Goal: Task Accomplishment & Management: Manage account settings

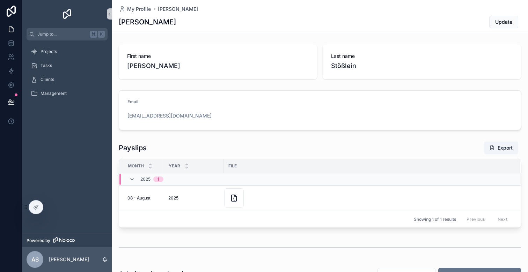
scroll to position [82, 0]
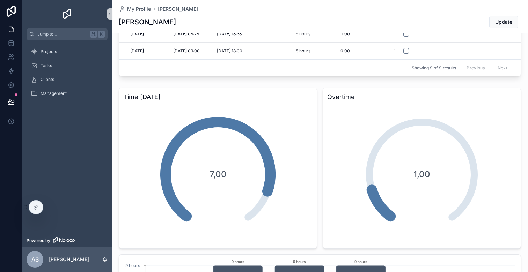
scroll to position [407, 0]
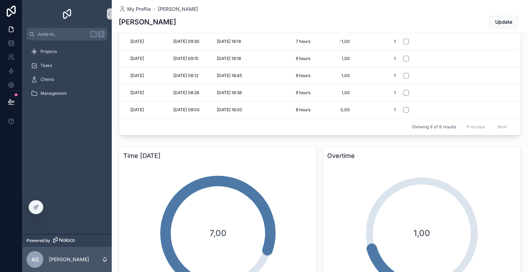
scroll to position [344, 0]
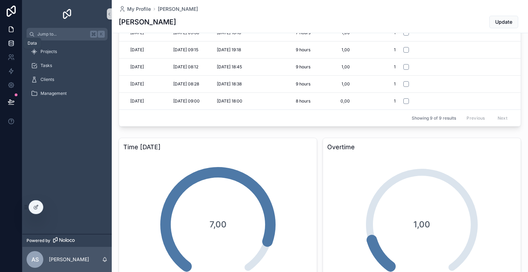
click at [9, 37] on link at bounding box center [11, 43] width 22 height 14
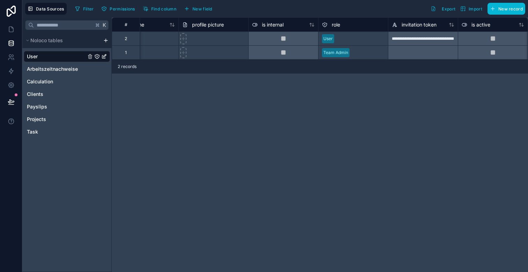
scroll to position [0, 246]
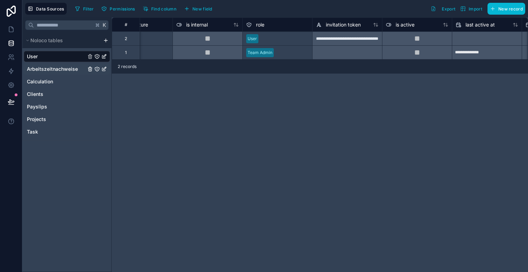
click at [56, 69] on span "Arbeitszeitnachweise" at bounding box center [52, 69] width 51 height 7
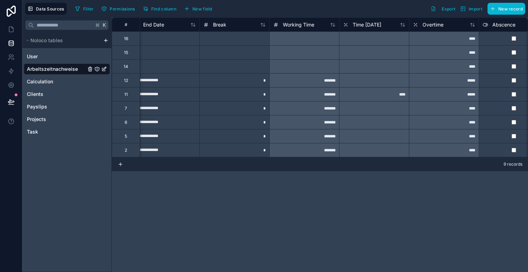
scroll to position [0, 298]
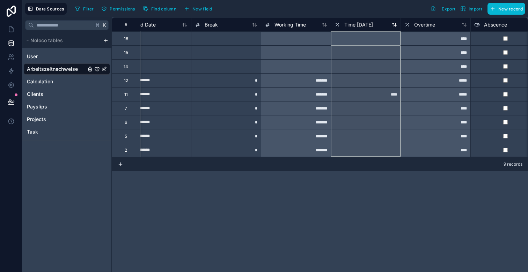
click at [359, 26] on span "Time [DATE]" at bounding box center [358, 24] width 29 height 7
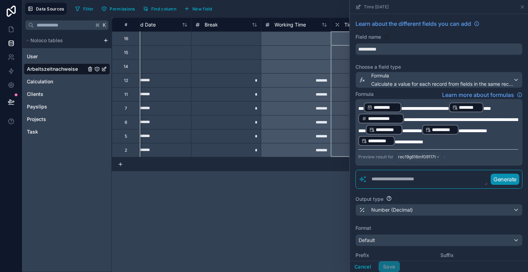
click at [399, 181] on textarea at bounding box center [427, 179] width 121 height 13
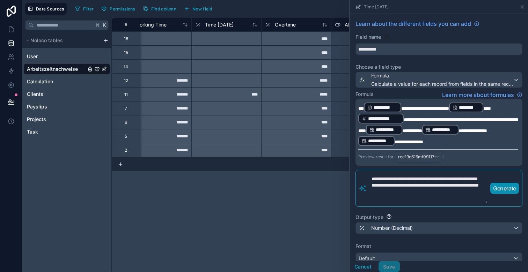
scroll to position [0, 437]
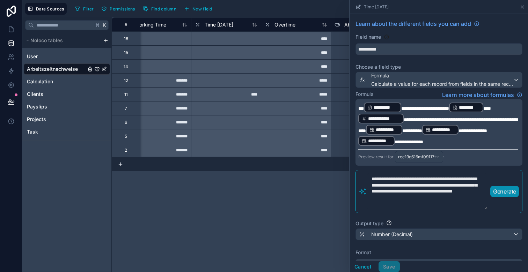
type textarea "**********"
click at [500, 190] on p "Generate" at bounding box center [504, 191] width 23 height 8
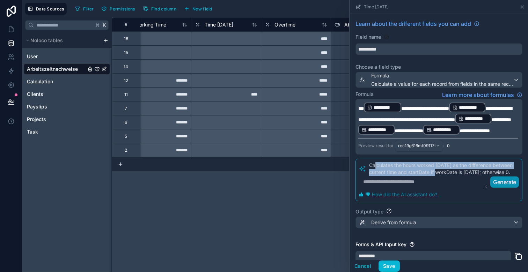
drag, startPoint x: 375, startPoint y: 170, endPoint x: 439, endPoint y: 180, distance: 65.4
click at [439, 176] on p "Calculates the hours worked [DATE] as the difference between current time and s…" at bounding box center [444, 169] width 150 height 14
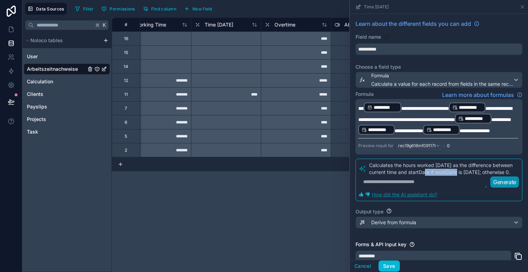
drag, startPoint x: 427, startPoint y: 180, endPoint x: 459, endPoint y: 180, distance: 32.1
click at [459, 176] on p "Calculates the hours worked [DATE] as the difference between current time and s…" at bounding box center [444, 169] width 150 height 14
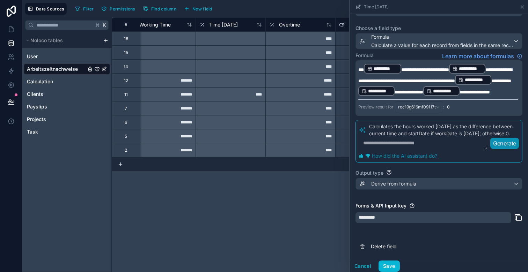
scroll to position [45, 0]
click at [391, 267] on button "Save" at bounding box center [388, 266] width 21 height 11
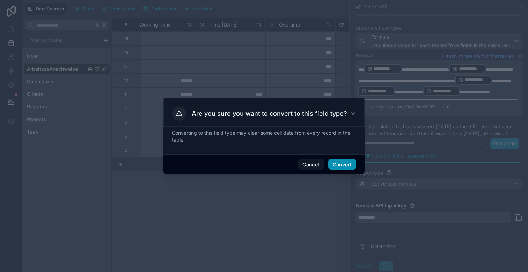
click at [342, 167] on button "Convert" at bounding box center [342, 164] width 28 height 11
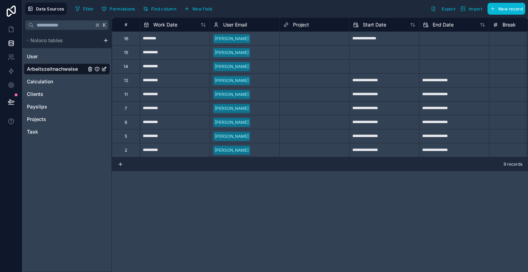
click at [157, 39] on input "********" at bounding box center [174, 38] width 69 height 11
select select "****"
select select "*"
click at [183, 180] on div "**********" at bounding box center [320, 144] width 416 height 255
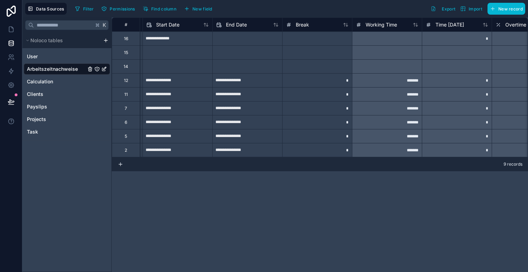
scroll to position [0, 316]
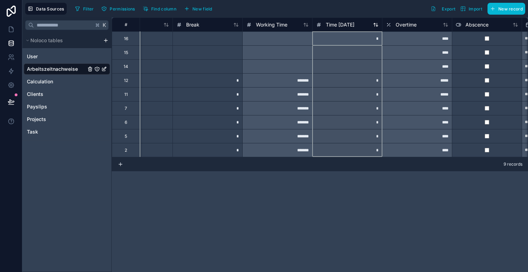
click at [338, 24] on span "Time [DATE]" at bounding box center [340, 24] width 29 height 7
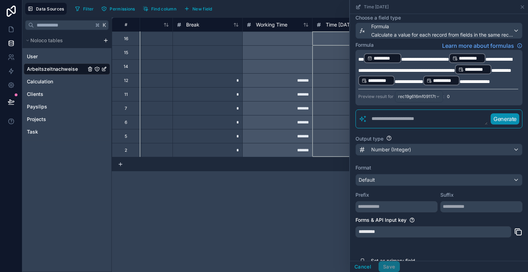
scroll to position [71, 0]
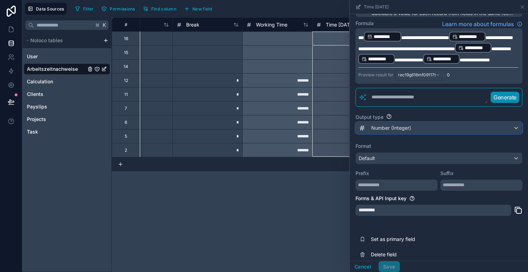
click at [409, 132] on span "Number (Integer)" at bounding box center [391, 128] width 40 height 7
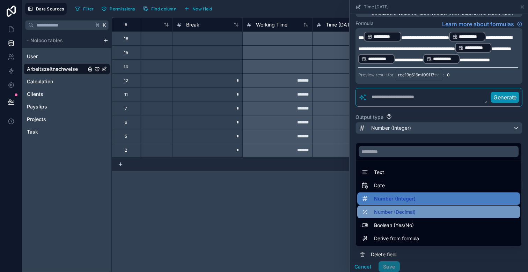
click at [410, 211] on span "Number (Decimal)" at bounding box center [395, 212] width 42 height 8
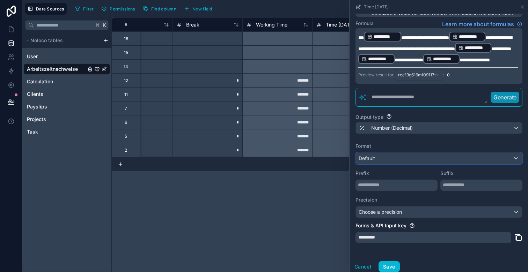
click at [390, 164] on div "Default" at bounding box center [439, 158] width 166 height 11
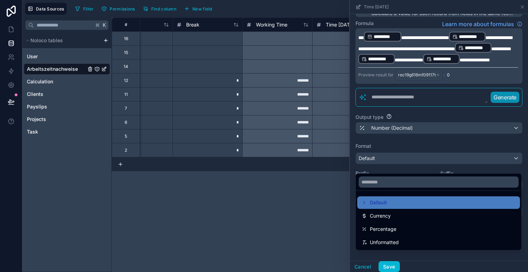
click at [391, 169] on div at bounding box center [439, 136] width 178 height 272
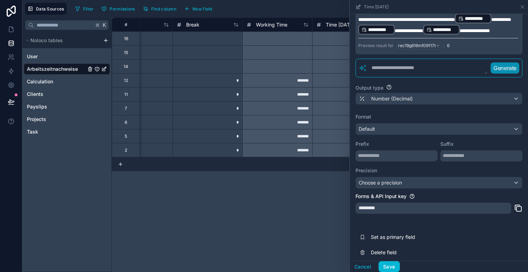
scroll to position [103, 0]
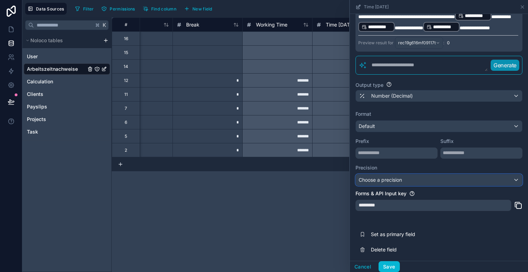
click at [398, 183] on span "Choose a precision" at bounding box center [380, 180] width 43 height 6
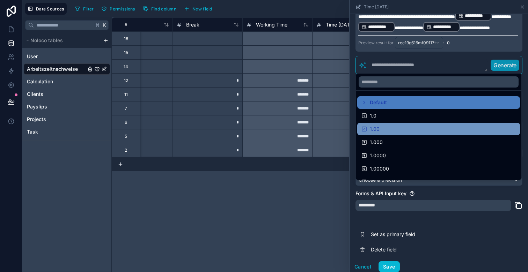
click at [398, 129] on div "1.00" at bounding box center [438, 129] width 154 height 8
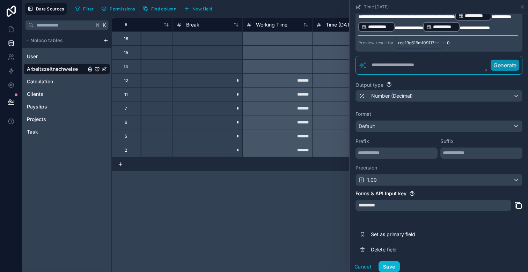
scroll to position [112, 0]
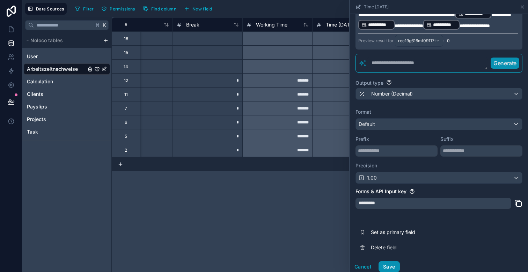
click at [387, 266] on button "Save" at bounding box center [388, 266] width 21 height 11
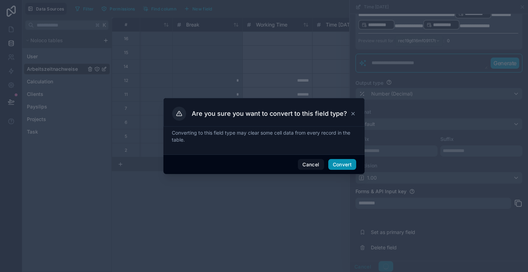
click at [342, 164] on button "Convert" at bounding box center [342, 164] width 28 height 11
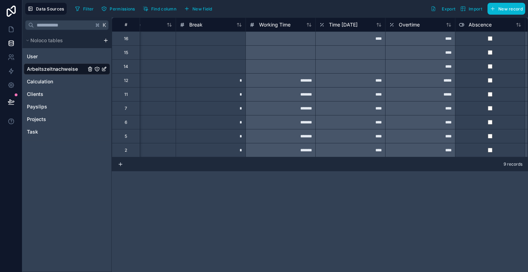
scroll to position [0, 312]
click at [336, 27] on span "Time [DATE]" at bounding box center [344, 24] width 29 height 7
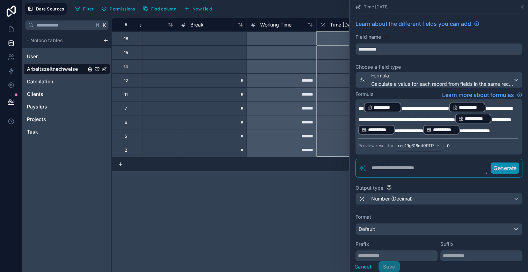
click at [407, 175] on textarea at bounding box center [427, 168] width 121 height 13
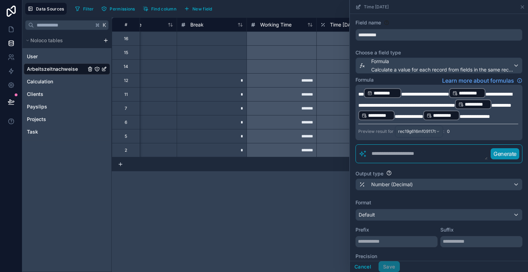
scroll to position [12, 0]
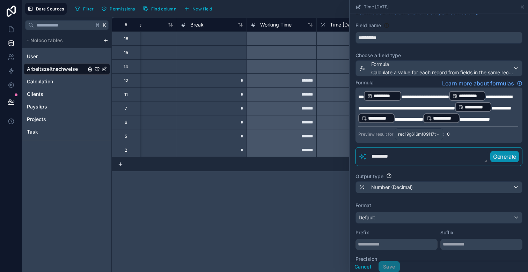
type textarea "*********"
type textarea "**********"
click at [501, 161] on p "Generate" at bounding box center [504, 157] width 23 height 8
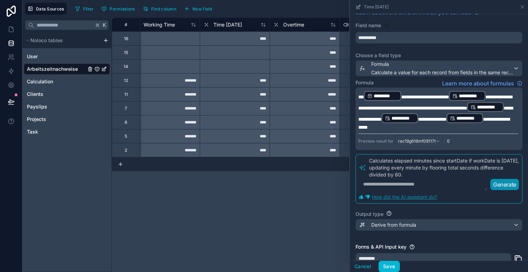
scroll to position [0, 439]
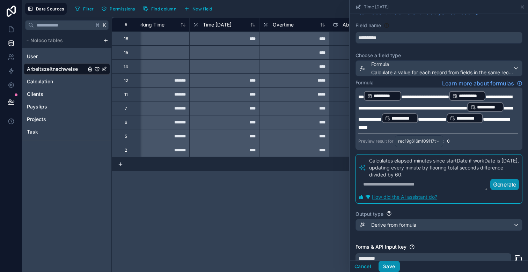
click at [384, 266] on button "Save" at bounding box center [388, 266] width 21 height 11
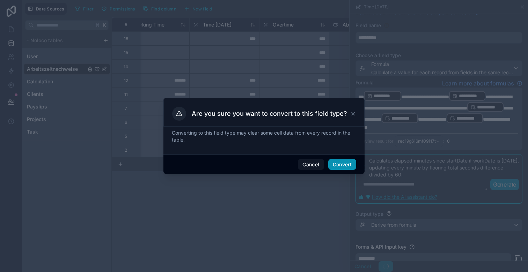
click at [338, 168] on button "Convert" at bounding box center [342, 164] width 28 height 11
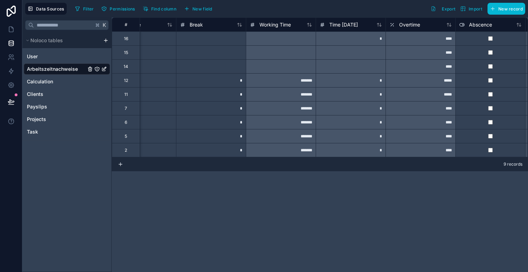
scroll to position [0, 314]
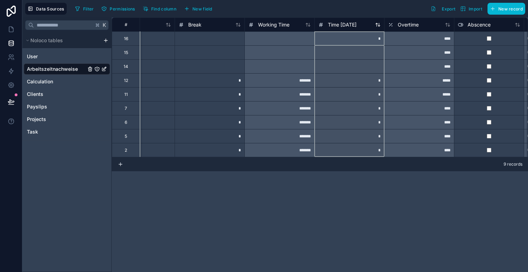
click at [330, 23] on span "Time [DATE]" at bounding box center [342, 24] width 29 height 7
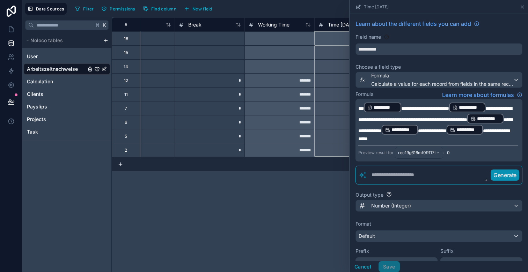
scroll to position [37, 0]
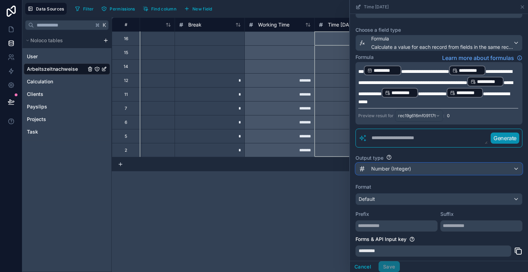
click at [405, 169] on span "Number (Integer)" at bounding box center [391, 168] width 40 height 7
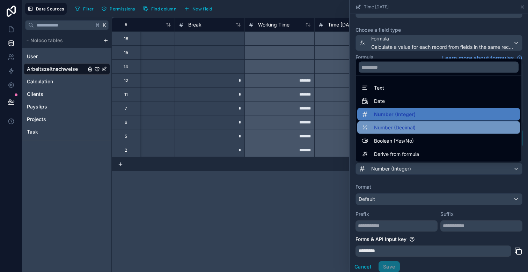
click at [397, 124] on span "Number (Decimal)" at bounding box center [395, 128] width 42 height 8
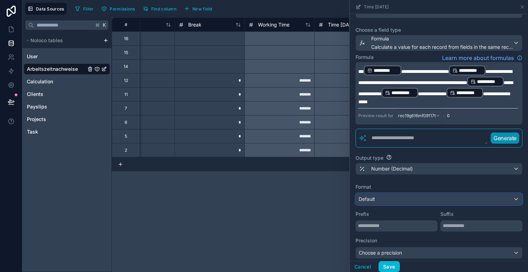
click at [387, 199] on div "Default" at bounding box center [439, 199] width 166 height 11
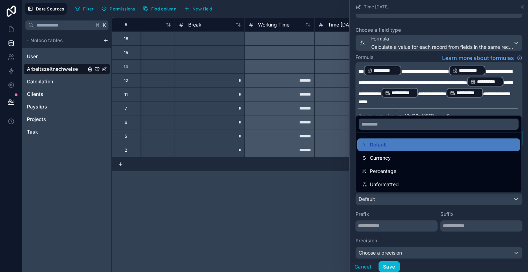
click at [394, 218] on div at bounding box center [439, 136] width 178 height 272
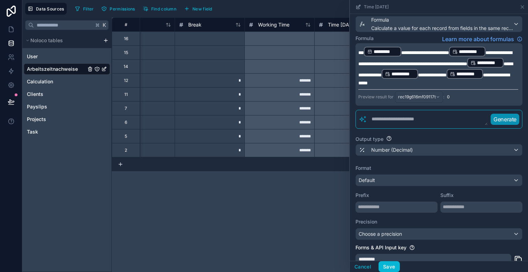
scroll to position [83, 0]
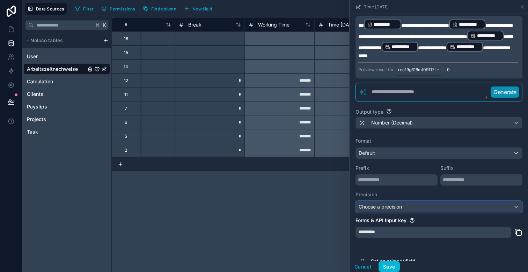
click at [392, 207] on span "Choose a precision" at bounding box center [380, 207] width 43 height 6
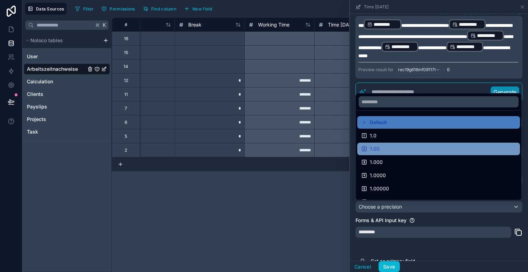
click at [388, 145] on div "1.00" at bounding box center [438, 149] width 163 height 13
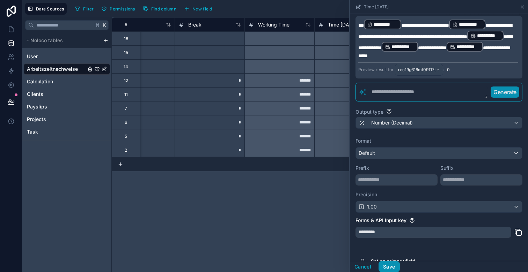
click at [387, 265] on button "Save" at bounding box center [388, 266] width 21 height 11
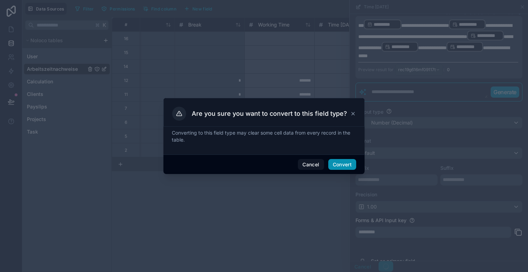
click at [334, 168] on button "Convert" at bounding box center [342, 164] width 28 height 11
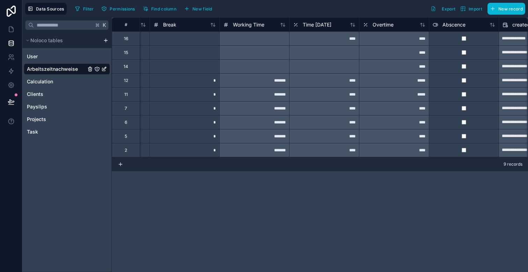
scroll to position [0, 340]
click at [327, 21] on span "Time [DATE]" at bounding box center [316, 24] width 29 height 7
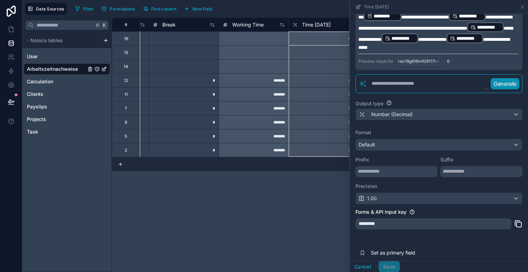
scroll to position [112, 0]
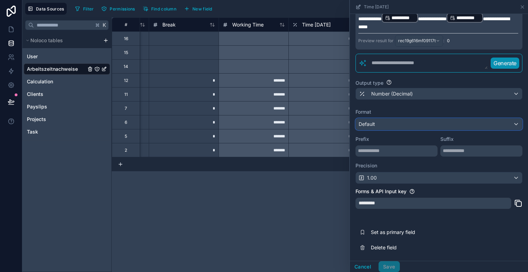
click at [407, 122] on div "Default" at bounding box center [439, 124] width 166 height 11
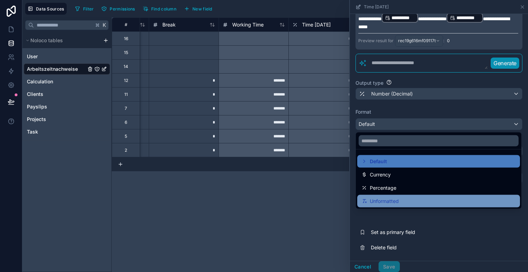
click at [398, 201] on span "Unformatted" at bounding box center [384, 201] width 29 height 8
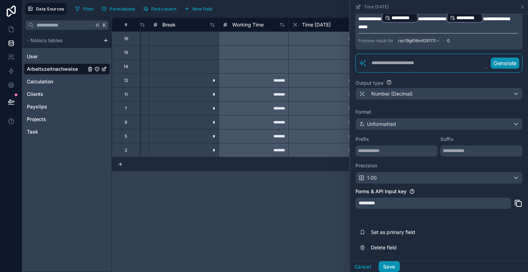
click at [389, 268] on button "Save" at bounding box center [388, 266] width 21 height 11
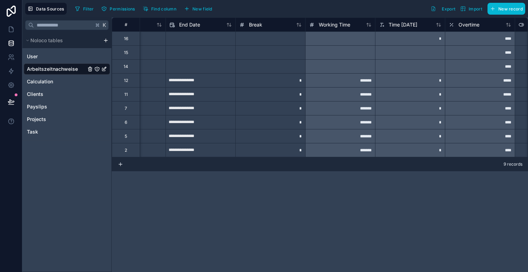
scroll to position [0, 255]
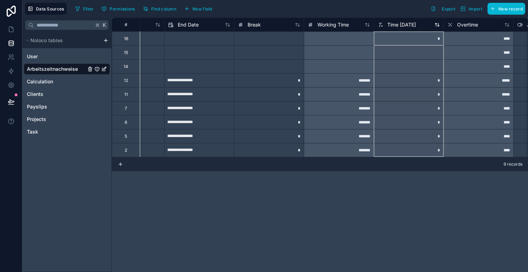
click at [400, 23] on span "Time [DATE]" at bounding box center [401, 24] width 29 height 7
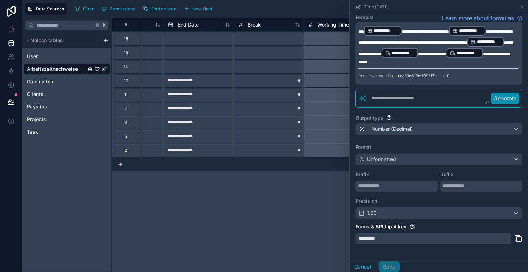
scroll to position [112, 0]
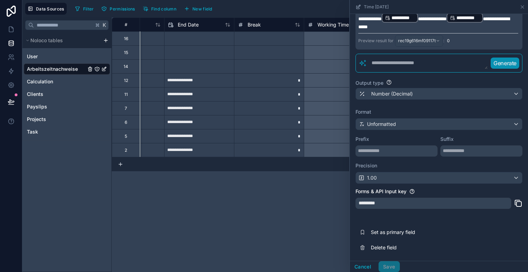
click at [309, 220] on div "**********" at bounding box center [320, 144] width 416 height 255
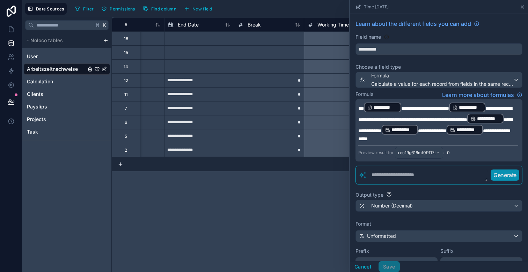
click at [524, 7] on icon at bounding box center [522, 7] width 6 height 6
click at [520, 3] on div "Time [DATE]" at bounding box center [439, 7] width 172 height 14
click at [520, 5] on icon at bounding box center [522, 7] width 6 height 6
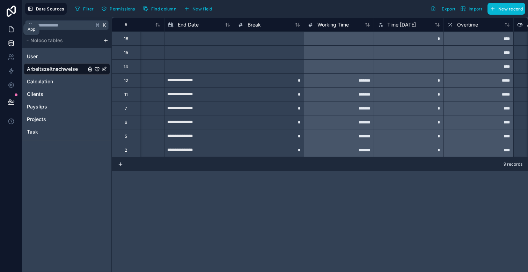
click at [7, 26] on link at bounding box center [11, 29] width 22 height 14
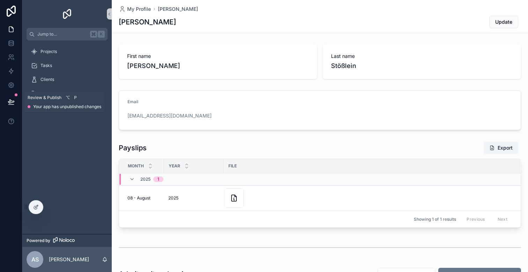
click at [8, 102] on icon at bounding box center [11, 101] width 7 height 7
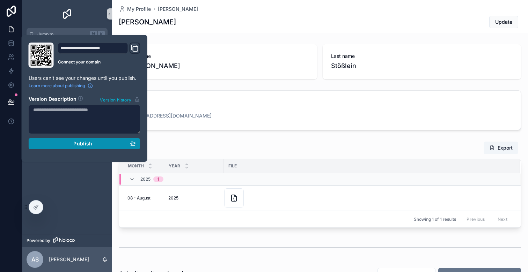
click at [69, 141] on div "Publish" at bounding box center [84, 144] width 103 height 6
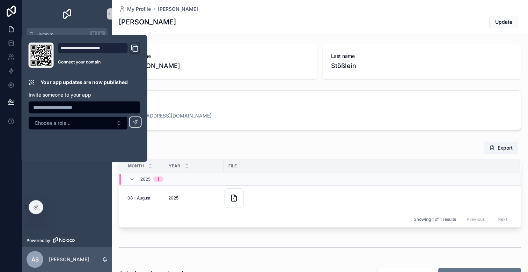
click at [206, 143] on div "Payslips Export" at bounding box center [320, 147] width 402 height 13
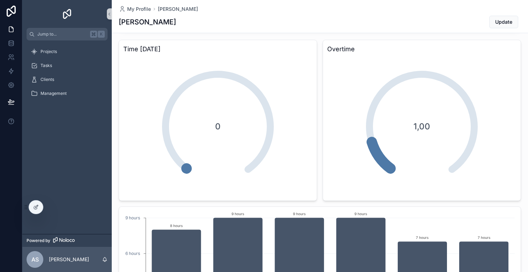
scroll to position [441, 0]
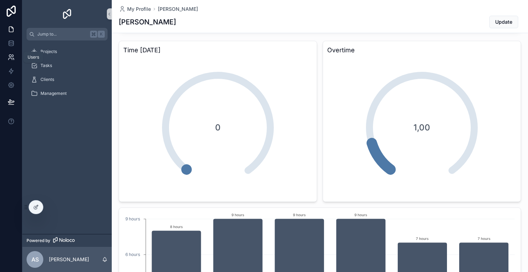
click at [10, 61] on link at bounding box center [11, 57] width 22 height 14
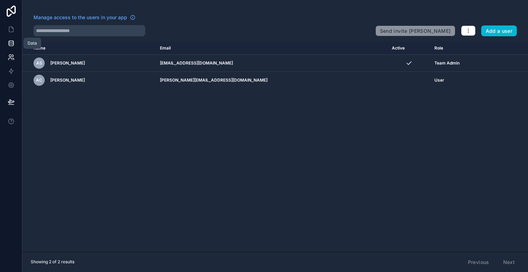
click at [13, 44] on icon at bounding box center [11, 43] width 7 height 7
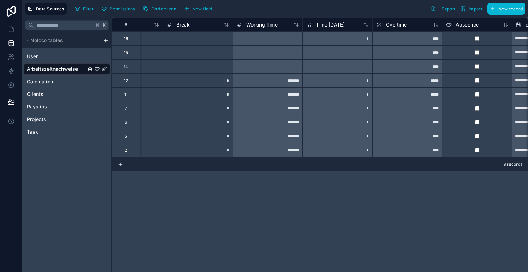
scroll to position [0, 331]
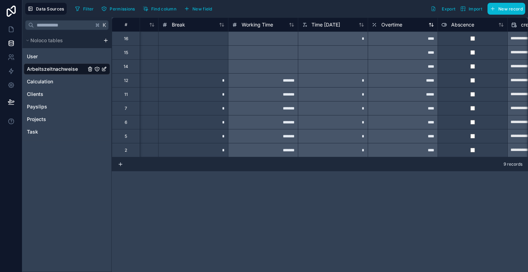
click at [393, 26] on span "Overtime" at bounding box center [391, 24] width 21 height 7
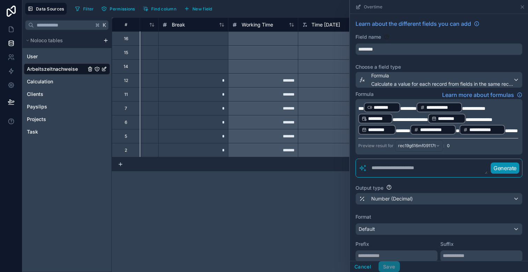
click at [431, 175] on textarea at bounding box center [427, 168] width 121 height 13
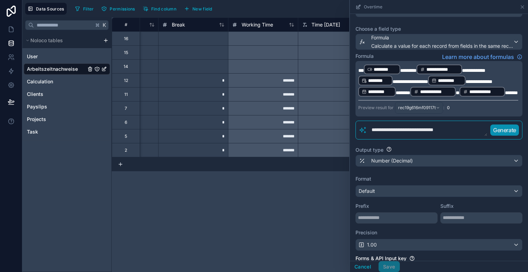
scroll to position [44, 0]
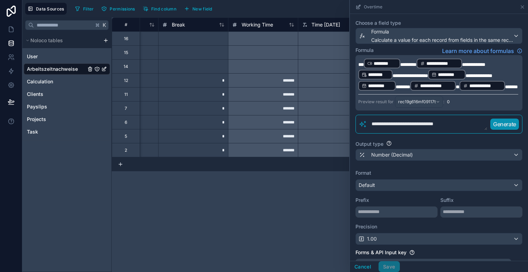
type textarea "**********"
click at [389, 191] on div "Default" at bounding box center [439, 185] width 166 height 11
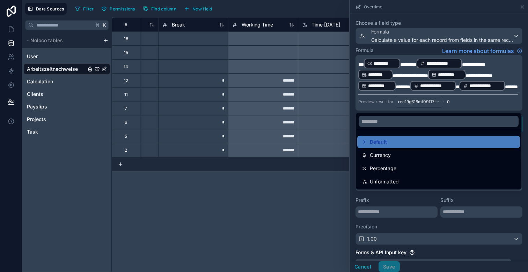
click at [387, 221] on div at bounding box center [439, 136] width 178 height 272
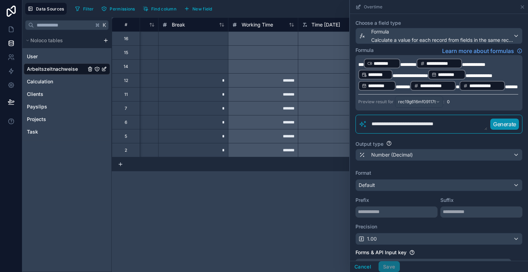
click at [459, 131] on textarea "**********" at bounding box center [427, 124] width 120 height 13
click at [509, 128] on p "Generate" at bounding box center [504, 124] width 23 height 8
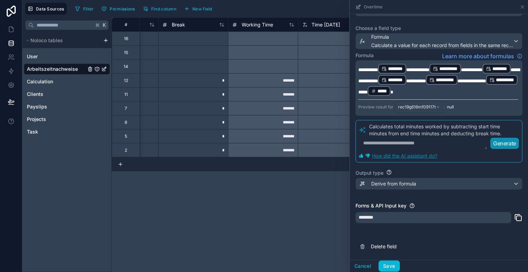
scroll to position [38, 0]
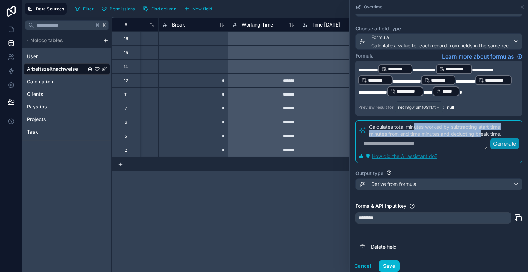
drag, startPoint x: 414, startPoint y: 127, endPoint x: 482, endPoint y: 133, distance: 68.3
click at [482, 133] on p "Calculates total minutes worked by subtracting start time minutes from end time…" at bounding box center [444, 131] width 150 height 14
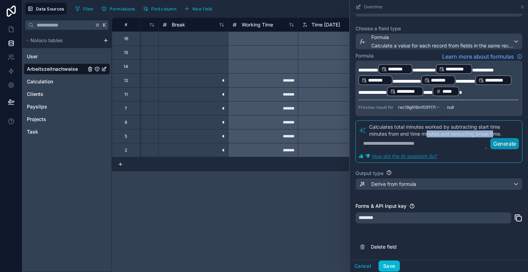
drag, startPoint x: 429, startPoint y: 133, endPoint x: 497, endPoint y: 133, distance: 68.4
click at [497, 133] on p "Calculates total minutes worked by subtracting start time minutes from end time…" at bounding box center [444, 131] width 150 height 14
click at [388, 267] on button "Save" at bounding box center [388, 266] width 21 height 11
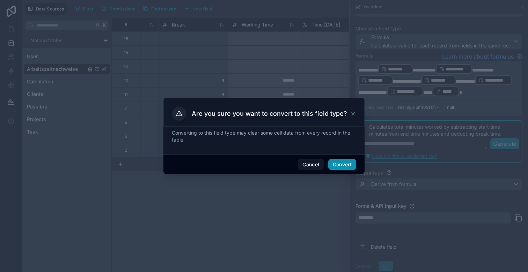
click at [346, 161] on button "Convert" at bounding box center [342, 164] width 28 height 11
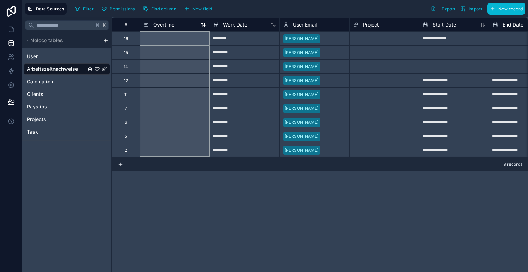
click at [160, 24] on span "Overtime" at bounding box center [163, 24] width 21 height 7
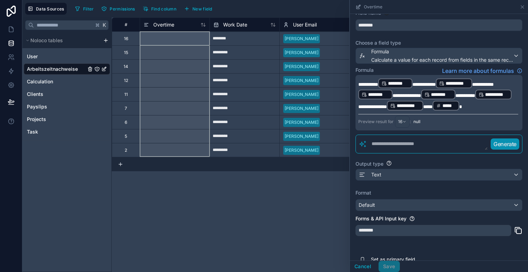
scroll to position [28, 0]
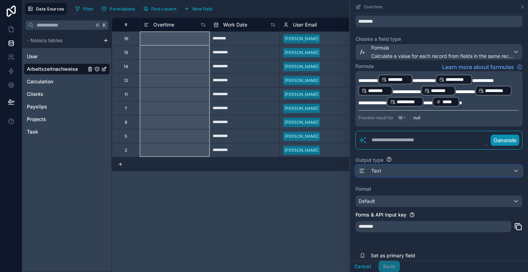
click at [386, 170] on div "Text" at bounding box center [439, 170] width 166 height 11
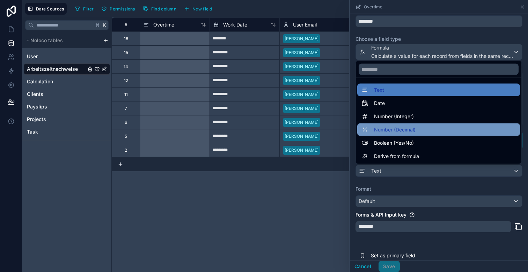
click at [399, 131] on span "Number (Decimal)" at bounding box center [395, 130] width 42 height 8
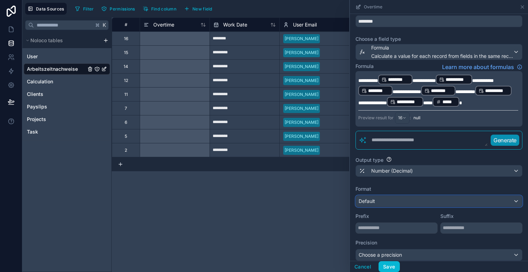
click at [390, 203] on div "Default" at bounding box center [439, 201] width 166 height 11
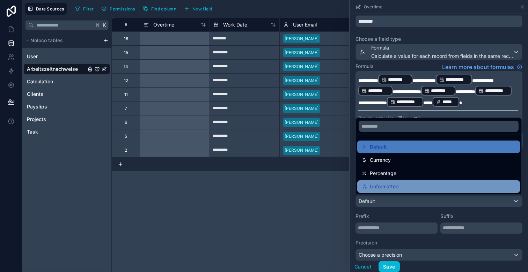
click at [392, 188] on span "Unformatted" at bounding box center [384, 187] width 29 height 8
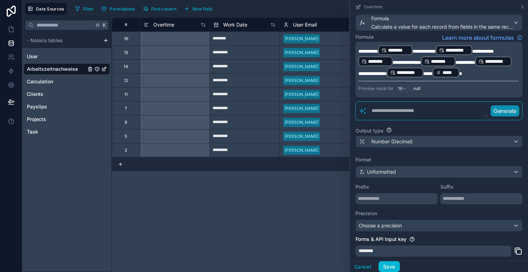
scroll to position [65, 0]
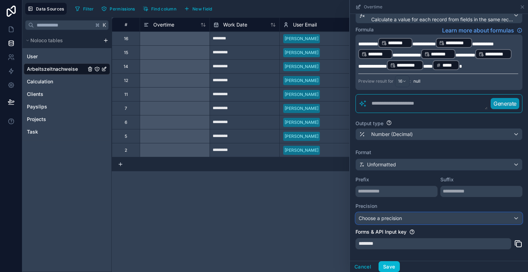
click at [387, 219] on span "Choose a precision" at bounding box center [380, 218] width 43 height 6
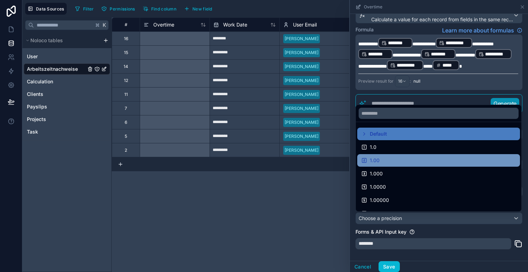
click at [385, 161] on div "1.00" at bounding box center [438, 160] width 154 height 8
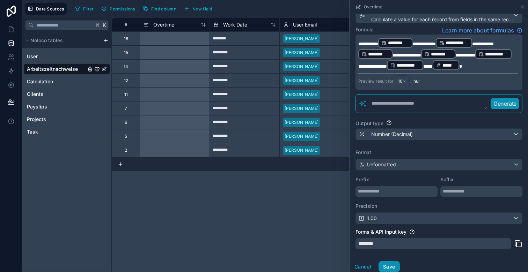
click at [389, 268] on button "Save" at bounding box center [388, 266] width 21 height 11
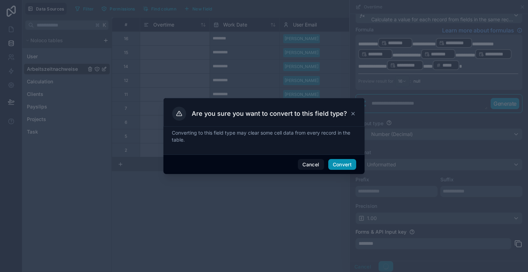
click at [337, 164] on button "Convert" at bounding box center [342, 164] width 28 height 11
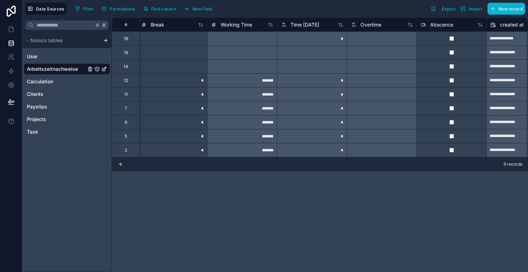
scroll to position [0, 353]
click at [364, 24] on span "Overtime" at bounding box center [369, 24] width 21 height 7
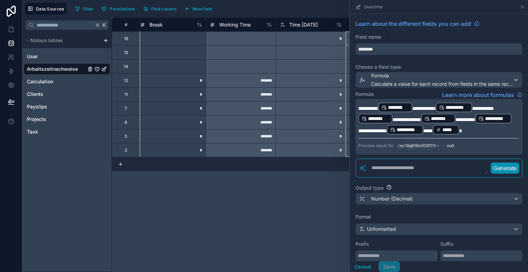
click at [430, 170] on textarea at bounding box center [427, 168] width 121 height 13
drag, startPoint x: 418, startPoint y: 120, endPoint x: 438, endPoint y: 121, distance: 20.6
click at [421, 121] on span "**********" at bounding box center [406, 119] width 29 height 5
click at [316, 192] on div "**********" at bounding box center [320, 144] width 416 height 255
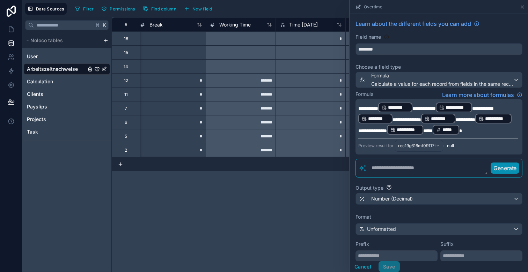
click at [513, 129] on p "**********" at bounding box center [438, 119] width 160 height 34
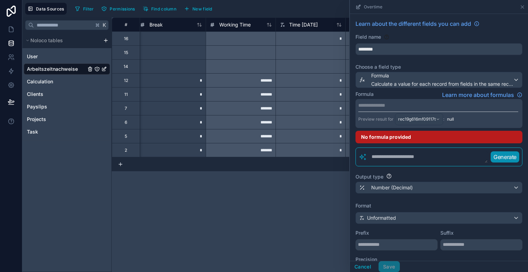
click at [348, 192] on div "**********" at bounding box center [320, 144] width 416 height 255
click at [379, 153] on textarea at bounding box center [427, 157] width 121 height 13
type textarea "*******"
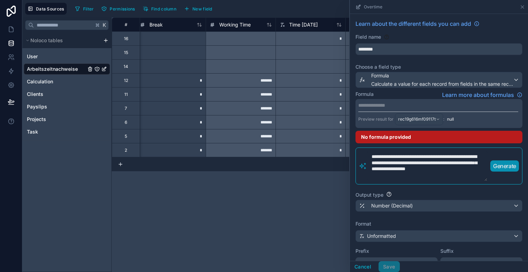
type textarea "**********"
click at [505, 166] on p "Generate" at bounding box center [504, 166] width 23 height 8
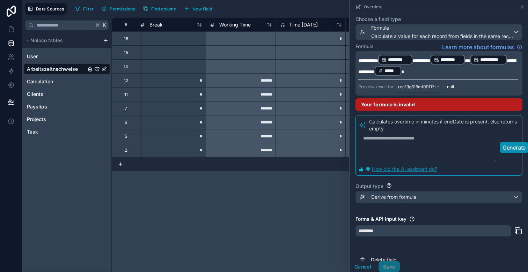
scroll to position [43, 0]
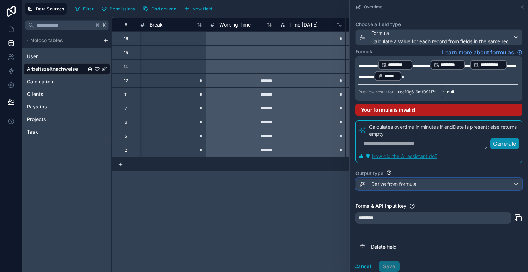
click at [429, 185] on div "Derive from formula" at bounding box center [439, 184] width 166 height 11
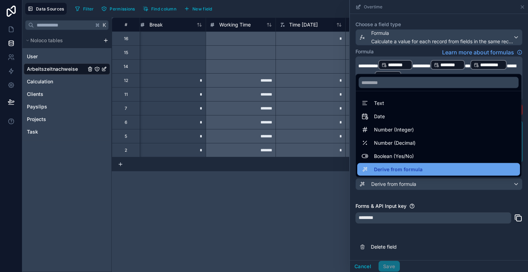
click at [416, 169] on span "Derive from formula" at bounding box center [398, 169] width 49 height 8
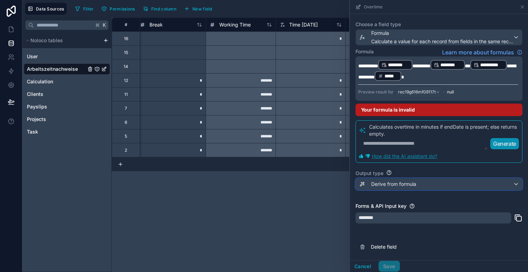
click at [410, 185] on span "Derive from formula" at bounding box center [393, 184] width 45 height 7
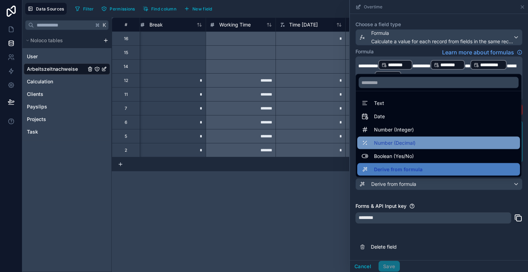
click at [407, 145] on span "Number (Decimal)" at bounding box center [395, 143] width 42 height 8
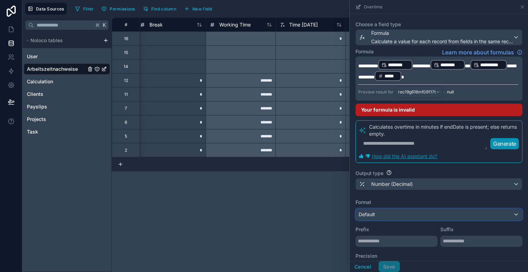
click at [391, 213] on div "Default" at bounding box center [439, 214] width 166 height 11
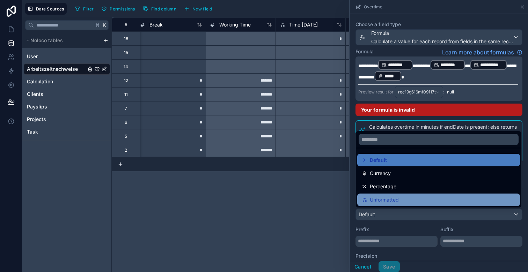
click at [395, 201] on span "Unformatted" at bounding box center [384, 200] width 29 height 8
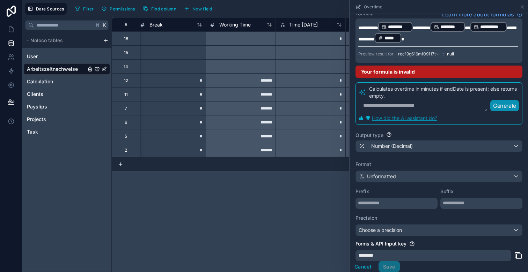
scroll to position [88, 0]
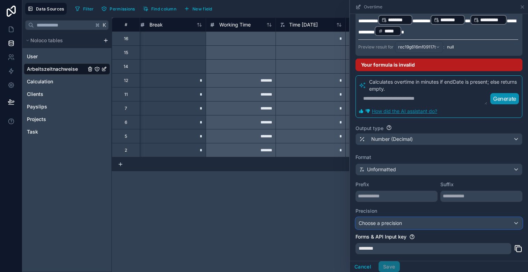
click at [397, 225] on span "Choose a precision" at bounding box center [380, 223] width 43 height 6
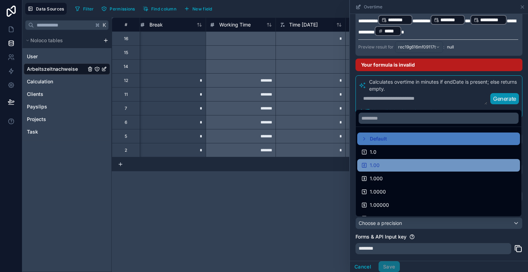
click at [392, 163] on div "1.00" at bounding box center [438, 165] width 154 height 8
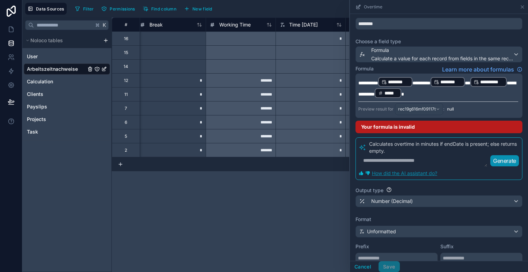
scroll to position [16, 0]
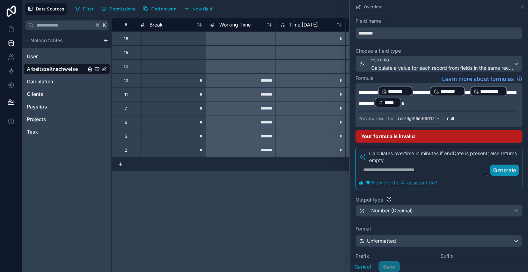
click at [459, 103] on p "**********" at bounding box center [438, 97] width 160 height 22
click at [349, 170] on div "**********" at bounding box center [438, 136] width 179 height 272
click at [412, 160] on p "Calculates overtime in minutes if endDate is present; else returns empty." at bounding box center [444, 157] width 150 height 14
click at [407, 168] on textarea at bounding box center [423, 170] width 129 height 13
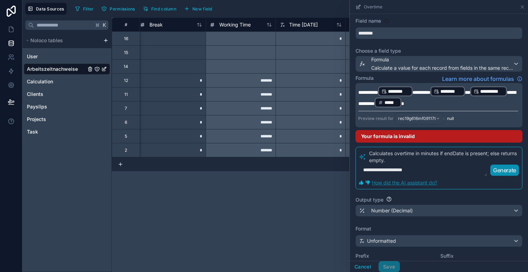
type textarea "**********"
click at [505, 167] on p "Generate" at bounding box center [504, 170] width 23 height 8
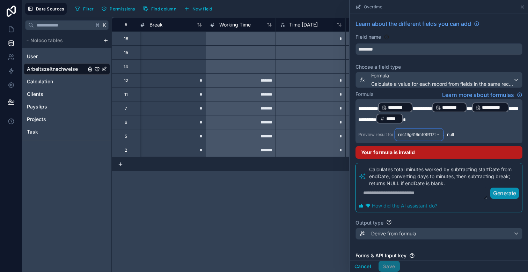
click at [429, 134] on span "rec19g616mf09117t" at bounding box center [417, 135] width 38 height 6
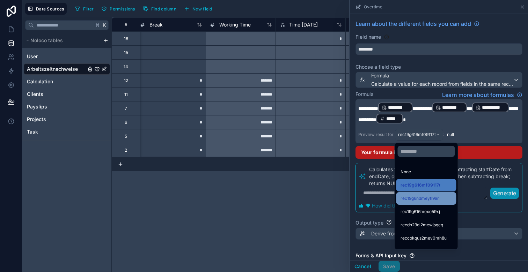
click at [422, 199] on span "rec19g6ndmeytl99r" at bounding box center [419, 198] width 38 height 8
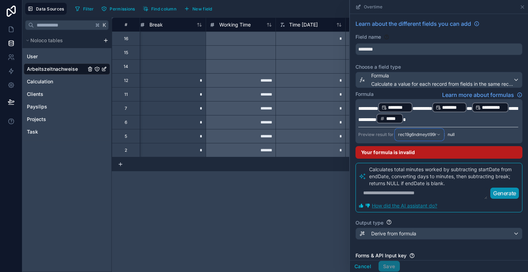
click at [421, 136] on span "rec19g6ndmeytl99r" at bounding box center [417, 135] width 38 height 6
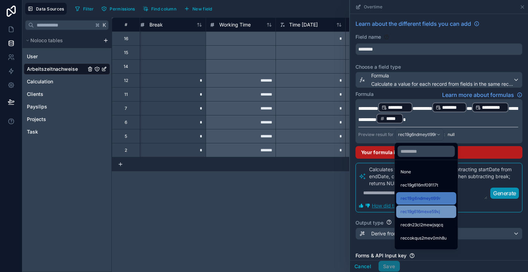
click at [420, 216] on span "rec19g616mexe59xj" at bounding box center [419, 212] width 39 height 8
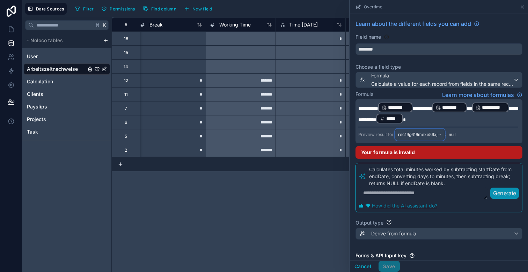
click at [415, 129] on button "rec19g616mexe59xj" at bounding box center [420, 135] width 50 height 12
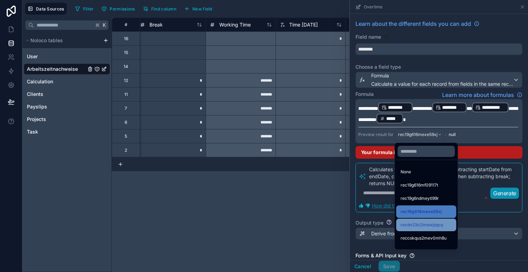
click at [421, 227] on span "recdn23cl2mewjsqcq" at bounding box center [421, 225] width 43 height 8
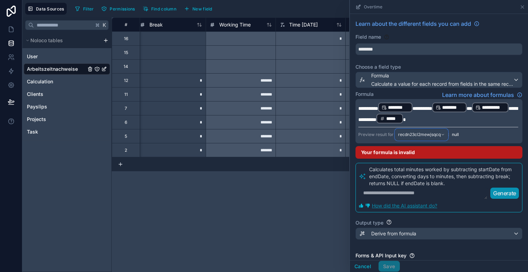
click at [419, 135] on span "recdn23cl2mewjsqcq" at bounding box center [419, 135] width 43 height 6
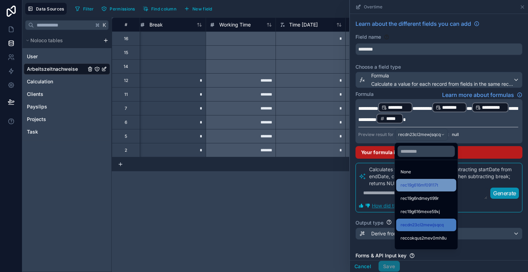
click at [418, 183] on span "rec19g616mf09117t" at bounding box center [419, 185] width 38 height 8
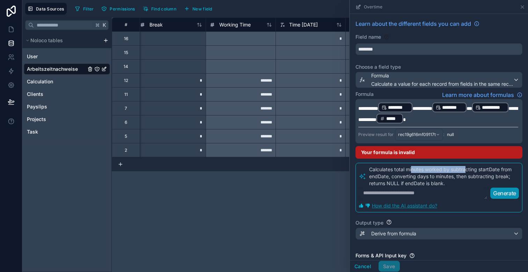
drag, startPoint x: 412, startPoint y: 172, endPoint x: 467, endPoint y: 171, distance: 54.8
click at [467, 171] on p "Calculates total minutes worked by subtracting startDate from endDate, converti…" at bounding box center [444, 176] width 150 height 21
click at [468, 171] on p "Calculates total minutes worked by subtracting startDate from endDate, converti…" at bounding box center [444, 176] width 150 height 21
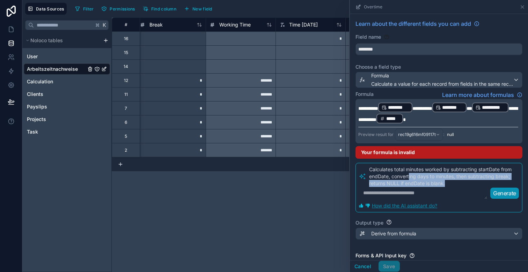
drag, startPoint x: 409, startPoint y: 176, endPoint x: 466, endPoint y: 182, distance: 57.5
click at [466, 182] on p "Calculates total minutes worked by subtracting startDate from endDate, converti…" at bounding box center [444, 176] width 150 height 21
drag, startPoint x: 456, startPoint y: 183, endPoint x: 428, endPoint y: 177, distance: 28.7
click at [428, 177] on p "Calculates total minutes worked by subtracting startDate from endDate, converti…" at bounding box center [444, 176] width 150 height 21
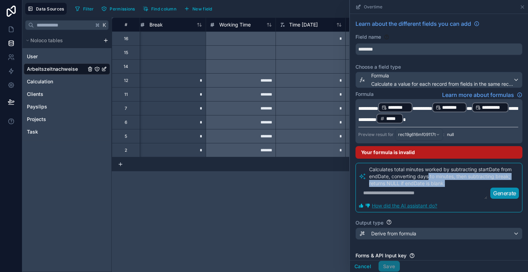
click at [428, 177] on p "Calculates total minutes worked by subtracting startDate from endDate, converti…" at bounding box center [444, 176] width 150 height 21
drag, startPoint x: 423, startPoint y: 177, endPoint x: 456, endPoint y: 181, distance: 33.1
click at [456, 181] on p "Calculates total minutes worked by subtracting startDate from endDate, converti…" at bounding box center [444, 176] width 150 height 21
drag, startPoint x: 453, startPoint y: 183, endPoint x: 410, endPoint y: 177, distance: 43.4
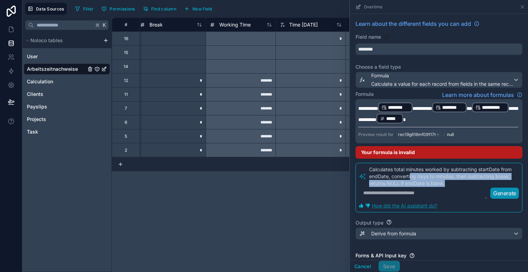
click at [410, 177] on p "Calculates total minutes worked by subtracting startDate from endDate, converti…" at bounding box center [444, 176] width 150 height 21
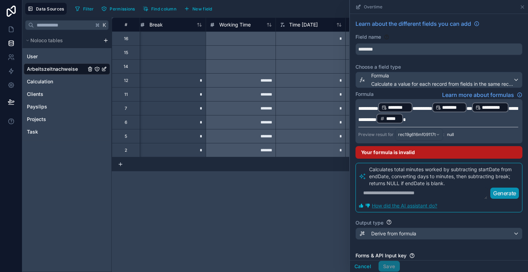
click at [404, 195] on textarea at bounding box center [423, 193] width 129 height 13
type textarea "**********"
click at [501, 194] on p "Generate" at bounding box center [504, 193] width 23 height 8
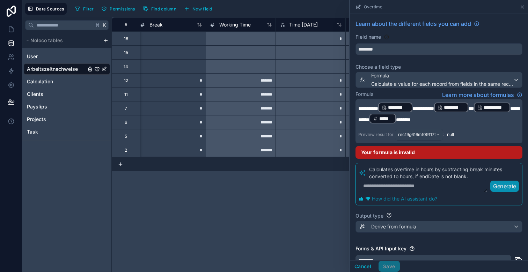
click at [412, 187] on textarea at bounding box center [423, 186] width 129 height 13
type textarea "**********"
click at [509, 187] on p "Generate" at bounding box center [504, 186] width 23 height 8
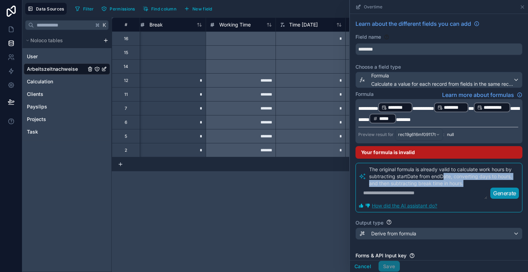
drag, startPoint x: 468, startPoint y: 185, endPoint x: 442, endPoint y: 178, distance: 27.0
click at [442, 178] on p "The original formula is already valid to calculate work hours by subtracting st…" at bounding box center [444, 176] width 150 height 21
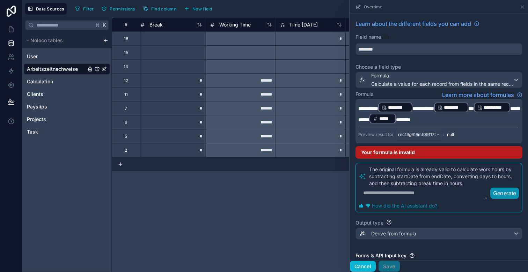
click at [365, 264] on button "Cancel" at bounding box center [363, 266] width 26 height 11
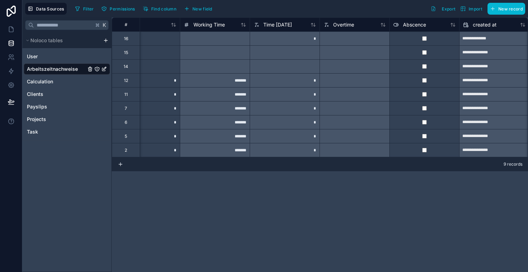
scroll to position [0, 379]
click at [347, 25] on span "Overtime" at bounding box center [342, 24] width 21 height 7
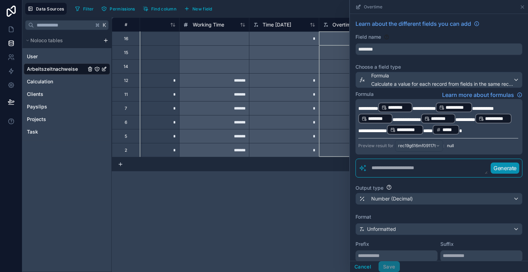
click at [413, 169] on textarea at bounding box center [427, 168] width 121 height 13
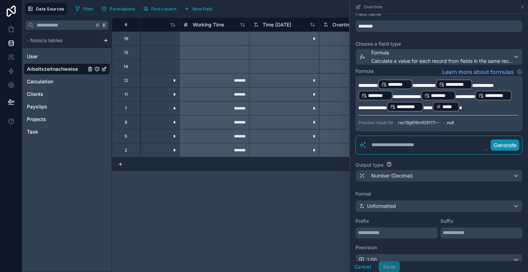
scroll to position [24, 0]
click at [360, 268] on button "Cancel" at bounding box center [363, 266] width 26 height 11
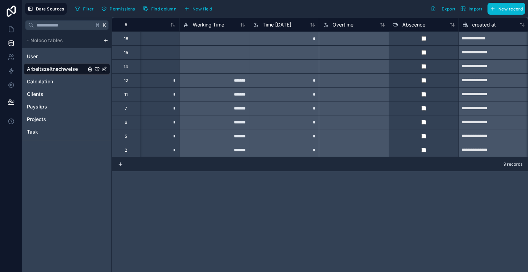
click at [354, 38] on div at bounding box center [354, 38] width 70 height 14
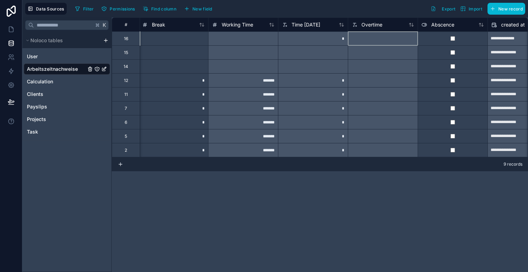
scroll to position [0, 370]
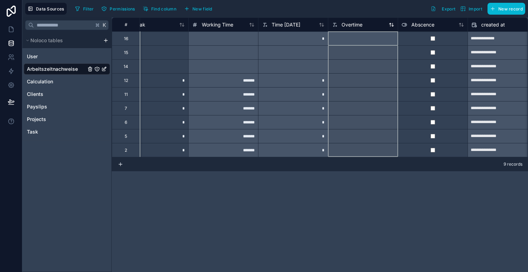
click at [354, 25] on span "Overtime" at bounding box center [351, 24] width 21 height 7
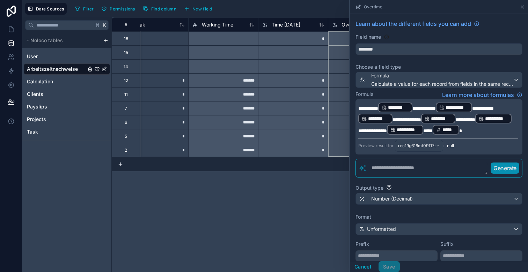
click at [494, 107] on span "**********" at bounding box center [483, 108] width 22 height 5
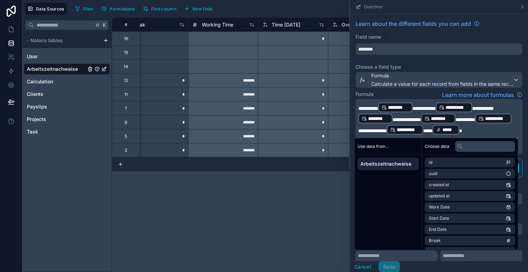
click at [353, 152] on div "**********" at bounding box center [439, 190] width 178 height 352
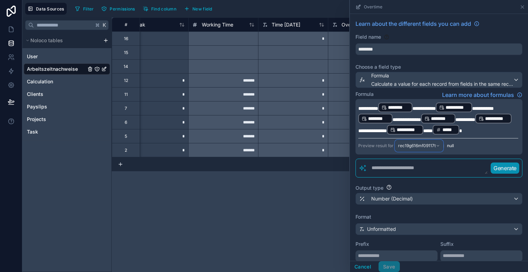
click at [415, 145] on span "rec19g616mf09117t" at bounding box center [417, 146] width 38 height 6
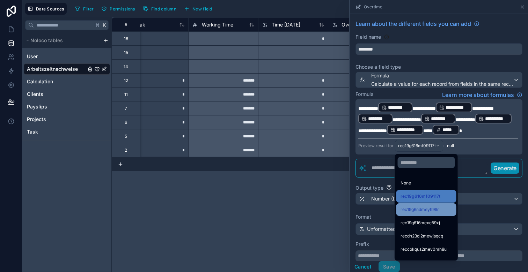
click at [414, 212] on span "rec19g6ndmeytl99r" at bounding box center [419, 210] width 38 height 8
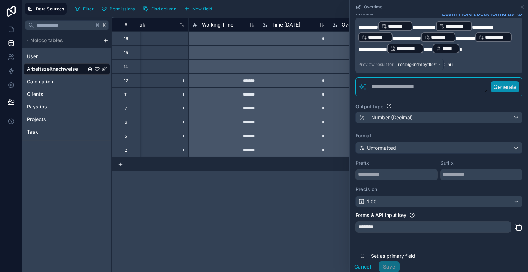
scroll to position [90, 0]
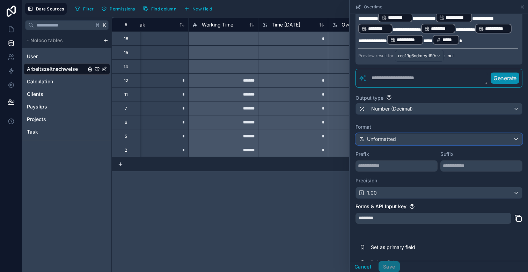
click at [388, 140] on span "Unformatted" at bounding box center [381, 139] width 29 height 7
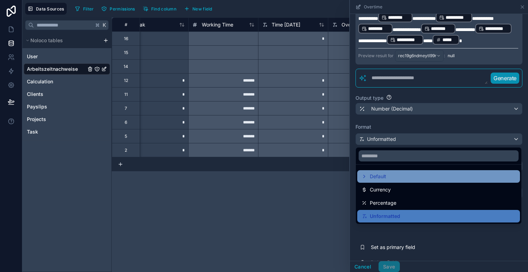
click at [387, 176] on div "Default" at bounding box center [438, 176] width 154 height 8
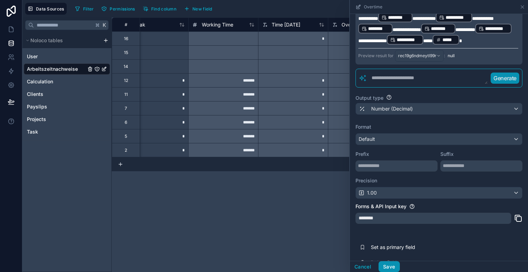
click at [387, 266] on button "Save" at bounding box center [388, 266] width 21 height 11
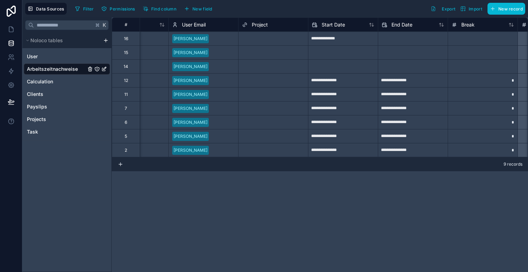
scroll to position [0, 11]
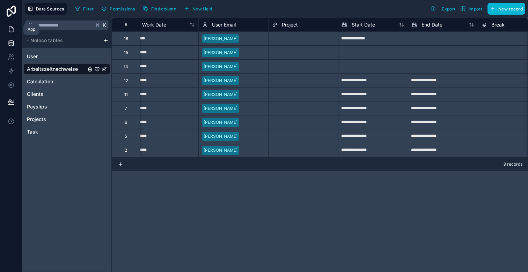
click at [13, 27] on icon at bounding box center [11, 29] width 4 height 5
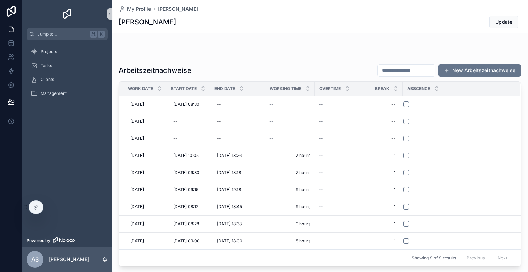
scroll to position [188, 0]
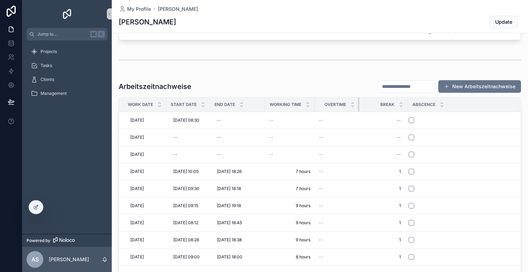
drag, startPoint x: 357, startPoint y: 104, endPoint x: 365, endPoint y: 105, distance: 8.1
click at [365, 105] on tr "Work Date Start Date End Date Working Time Overtime Break Abscence" at bounding box center [319, 105] width 401 height 14
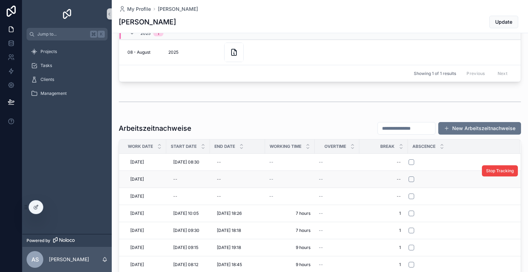
scroll to position [0, 0]
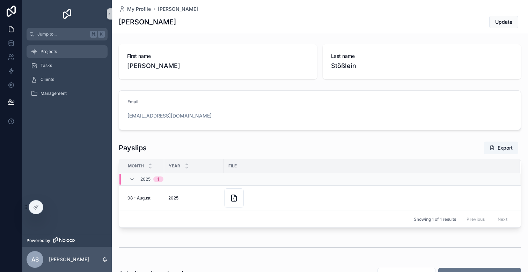
click at [71, 52] on div "Projects" at bounding box center [67, 51] width 73 height 11
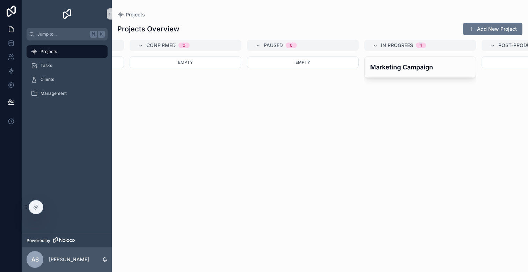
scroll to position [0, 124]
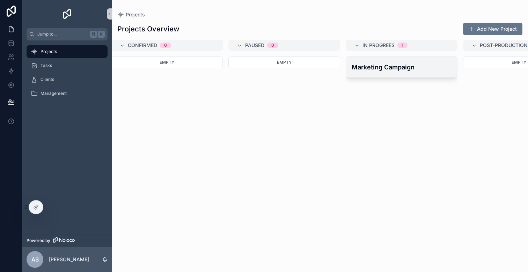
click at [384, 62] on h4 "Marketing Campaign" at bounding box center [402, 66] width 100 height 9
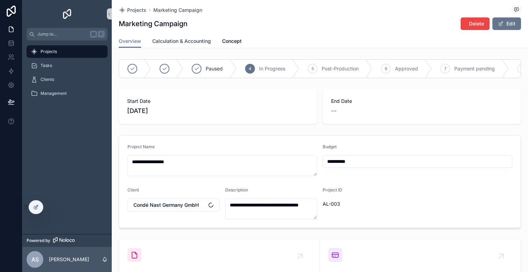
click at [194, 40] on span "Calculation & Accounting" at bounding box center [181, 41] width 59 height 7
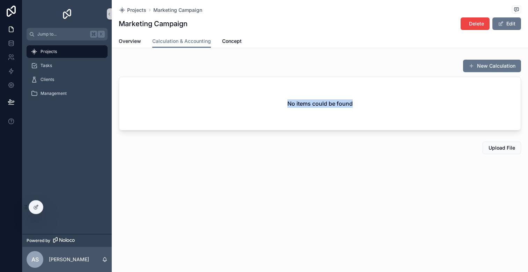
drag, startPoint x: 286, startPoint y: 103, endPoint x: 357, endPoint y: 102, distance: 70.9
click at [357, 102] on div "No items could be found" at bounding box center [319, 103] width 401 height 53
drag, startPoint x: 361, startPoint y: 102, endPoint x: 264, endPoint y: 102, distance: 96.7
click at [264, 102] on div "No items could be found" at bounding box center [319, 103] width 401 height 53
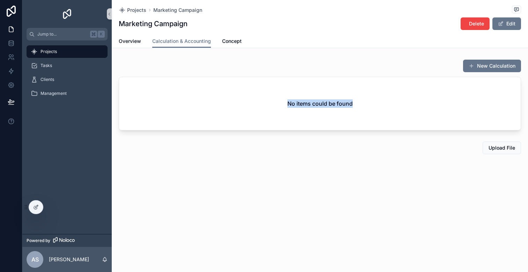
click at [264, 102] on div "No items could be found" at bounding box center [319, 103] width 401 height 53
drag, startPoint x: 274, startPoint y: 102, endPoint x: 362, endPoint y: 101, distance: 87.6
click at [362, 102] on div "No items could be found" at bounding box center [319, 103] width 401 height 53
drag, startPoint x: 362, startPoint y: 101, endPoint x: 357, endPoint y: 101, distance: 4.9
click at [357, 101] on div "No items could be found" at bounding box center [319, 103] width 401 height 53
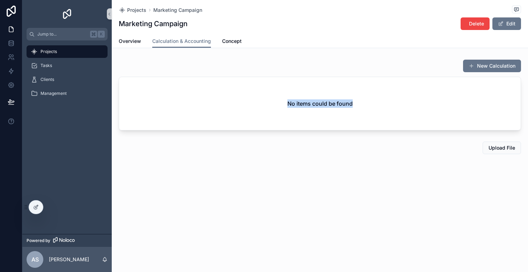
drag, startPoint x: 357, startPoint y: 101, endPoint x: 288, endPoint y: 100, distance: 68.8
click at [288, 100] on div "No items could be found" at bounding box center [319, 103] width 401 height 53
click at [288, 100] on h2 "No items could be found" at bounding box center [319, 103] width 65 height 8
click at [289, 103] on h2 "No items could be found" at bounding box center [319, 103] width 65 height 8
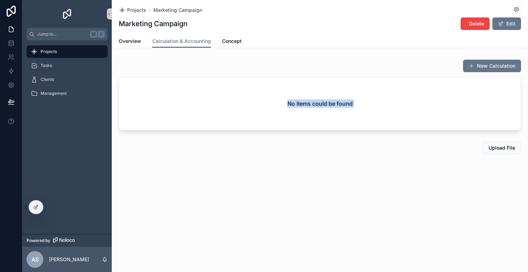
click at [289, 103] on h2 "No items could be found" at bounding box center [319, 103] width 65 height 8
click at [310, 104] on h2 "No items could be found" at bounding box center [319, 103] width 65 height 8
click at [49, 51] on span "Projects" at bounding box center [48, 52] width 16 height 6
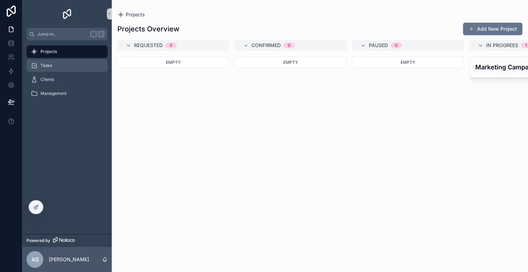
click at [51, 62] on div "Tasks" at bounding box center [67, 65] width 73 height 11
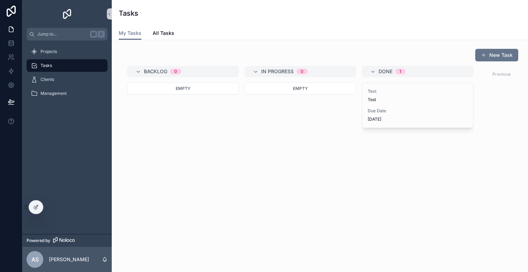
click at [288, 138] on div "Empty" at bounding box center [300, 150] width 112 height 134
click at [37, 208] on icon at bounding box center [36, 208] width 6 height 6
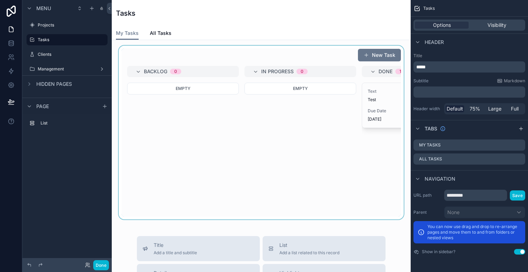
click at [288, 170] on div "scrollable content" at bounding box center [261, 133] width 288 height 174
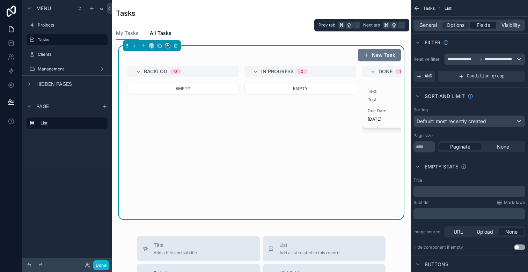
click at [482, 27] on span "Fields" at bounding box center [482, 25] width 13 height 7
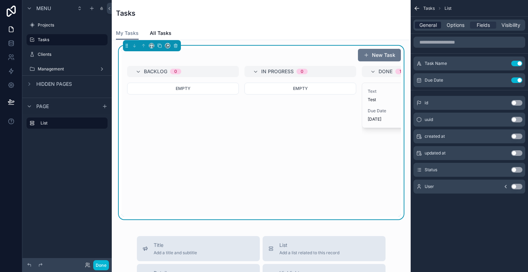
click at [423, 27] on span "General" at bounding box center [427, 25] width 17 height 7
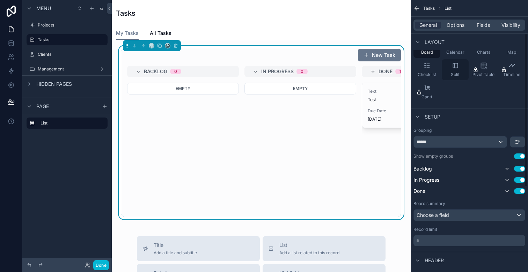
scroll to position [83, 0]
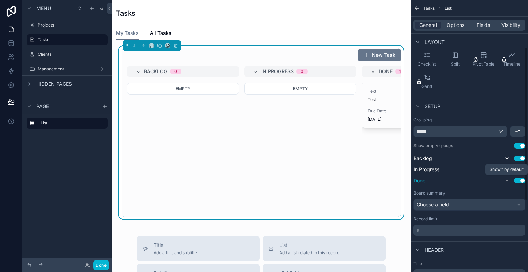
click at [506, 180] on icon "scrollable content" at bounding box center [507, 181] width 6 height 6
click at [108, 263] on button "Done" at bounding box center [101, 265] width 16 height 10
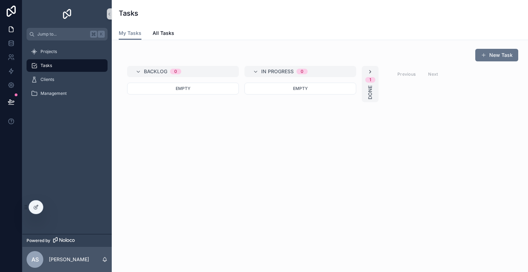
click at [371, 69] on icon "scrollable content" at bounding box center [370, 72] width 6 height 6
click at [374, 73] on icon "scrollable content" at bounding box center [373, 72] width 6 height 6
click at [369, 70] on icon "scrollable content" at bounding box center [370, 72] width 6 height 6
click at [269, 134] on div "Empty" at bounding box center [300, 150] width 112 height 134
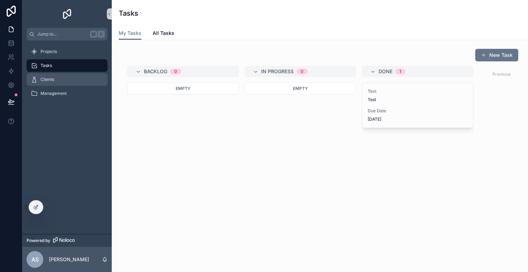
click at [54, 77] on div "Clients" at bounding box center [67, 79] width 73 height 11
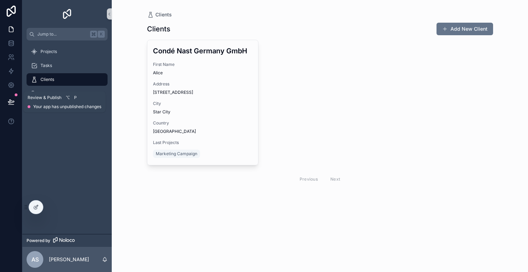
click at [14, 104] on icon at bounding box center [11, 101] width 7 height 7
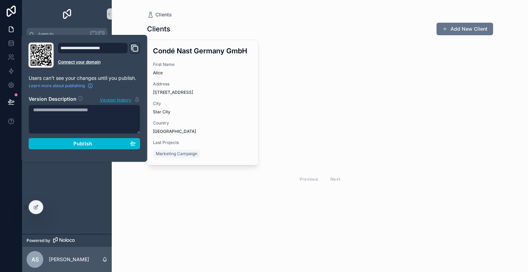
click at [59, 153] on div "**********" at bounding box center [84, 99] width 117 height 112
click at [59, 146] on div "Publish" at bounding box center [84, 144] width 103 height 6
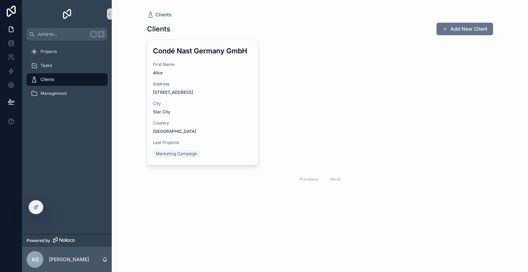
click at [157, 193] on div "Clients Add New Client Condé Nast [GEOGRAPHIC_DATA] GmbH First Name [PERSON_NAM…" at bounding box center [320, 114] width 346 height 192
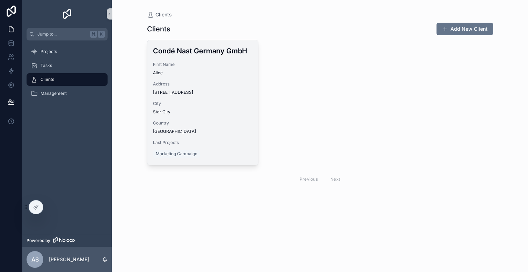
click at [191, 96] on div "Condé Nast Germany GmbH First Name [PERSON_NAME] Address [STREET_ADDRESS][GEOGR…" at bounding box center [202, 102] width 111 height 125
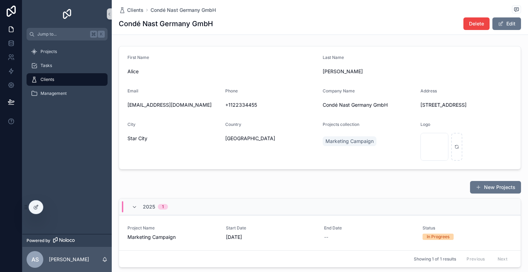
scroll to position [23, 0]
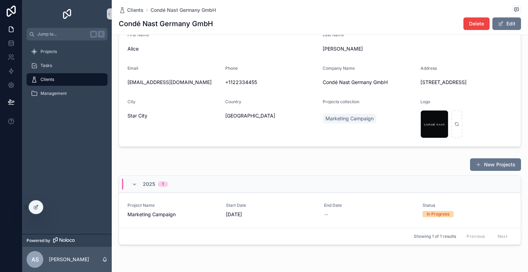
click at [348, 84] on span "Condé Nast Germany GmbH" at bounding box center [369, 82] width 92 height 7
drag, startPoint x: 320, startPoint y: 82, endPoint x: 414, endPoint y: 86, distance: 94.0
click at [414, 86] on form "First Name [PERSON_NAME] Last Name [PERSON_NAME] Email [EMAIL_ADDRESS][DOMAIN_N…" at bounding box center [319, 85] width 401 height 123
click at [393, 87] on div "Condé Nast Germany GmbH" at bounding box center [369, 82] width 92 height 11
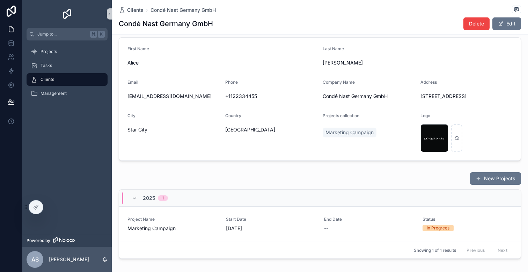
scroll to position [0, 0]
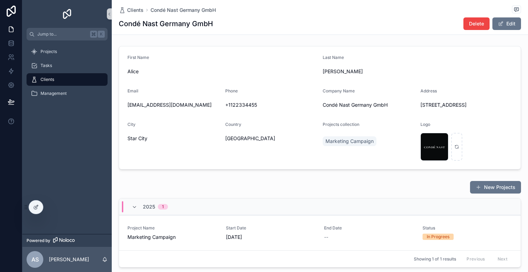
click at [131, 69] on span "Alice" at bounding box center [222, 71] width 190 height 7
click at [47, 52] on span "Projects" at bounding box center [48, 52] width 16 height 6
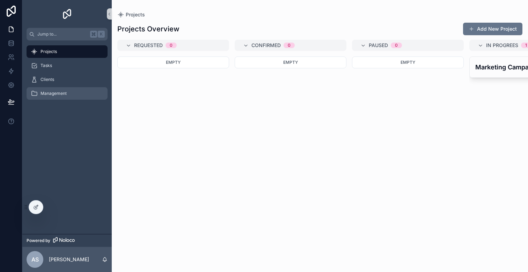
click at [47, 94] on span "Management" at bounding box center [53, 94] width 26 height 6
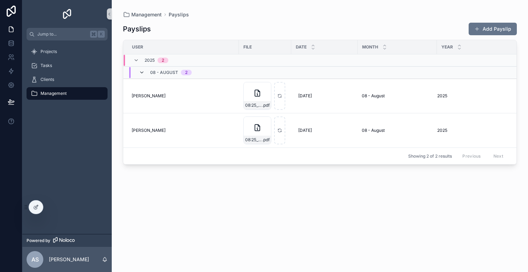
click at [143, 72] on icon "scrollable content" at bounding box center [142, 73] width 6 height 6
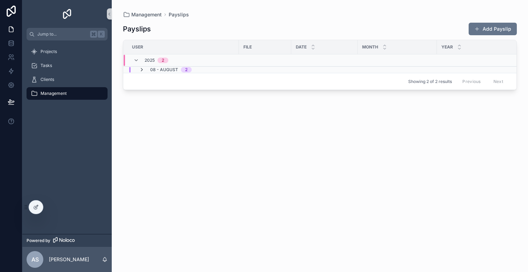
click at [142, 67] on icon "scrollable content" at bounding box center [142, 70] width 6 height 6
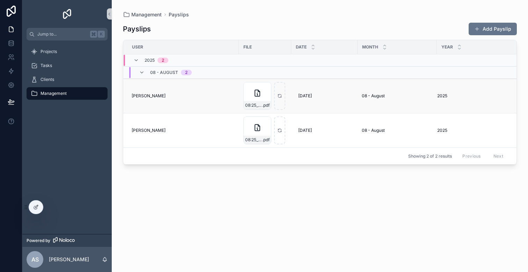
click at [159, 96] on span "[PERSON_NAME]" at bounding box center [149, 96] width 34 height 6
click at [282, 99] on div "scrollable content" at bounding box center [279, 96] width 11 height 28
click at [67, 52] on div "Projects" at bounding box center [67, 51] width 73 height 11
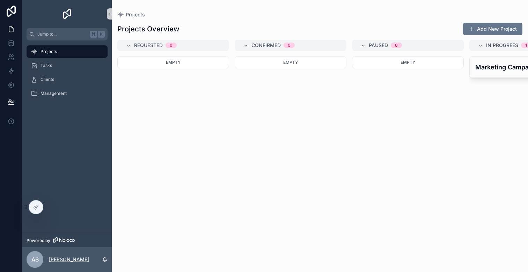
click at [68, 259] on p "[PERSON_NAME]" at bounding box center [69, 259] width 40 height 7
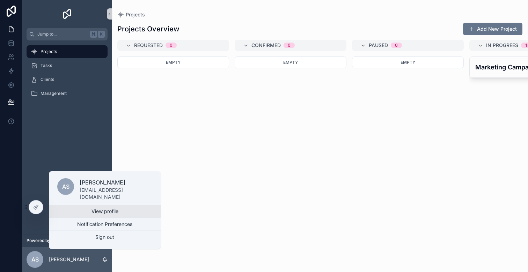
click at [76, 210] on link "View profile" at bounding box center [105, 211] width 112 height 13
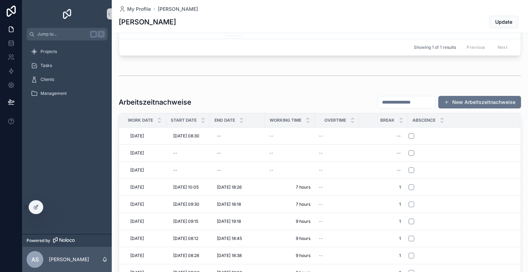
scroll to position [177, 0]
